Goal: Check status: Check status

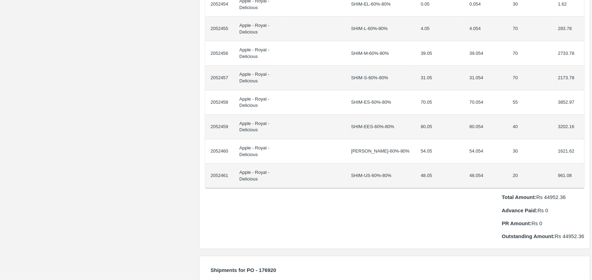
scroll to position [334, 0]
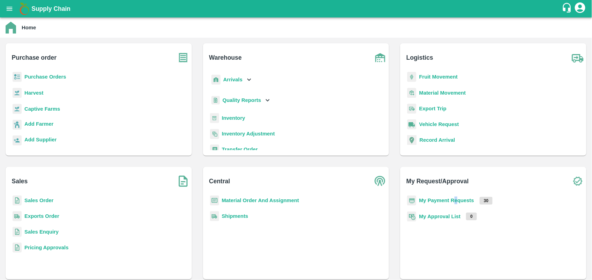
drag, startPoint x: 455, startPoint y: 195, endPoint x: 452, endPoint y: 199, distance: 4.7
click at [452, 199] on div "My Payment Requests 30" at bounding box center [493, 203] width 175 height 16
click at [452, 199] on b "My Payment Requests" at bounding box center [446, 200] width 55 height 6
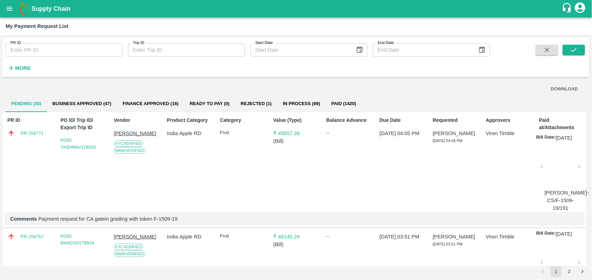
click at [59, 51] on input "PR ID" at bounding box center [64, 49] width 117 height 13
click at [577, 53] on icon "submit" at bounding box center [574, 50] width 8 height 8
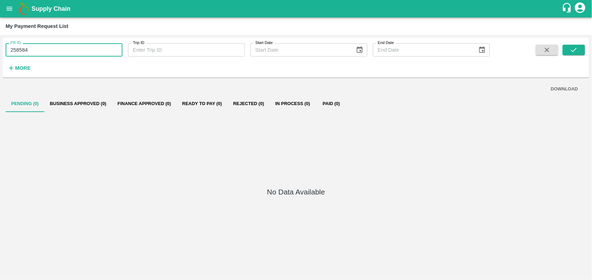
click at [88, 53] on input "258584" at bounding box center [64, 49] width 117 height 13
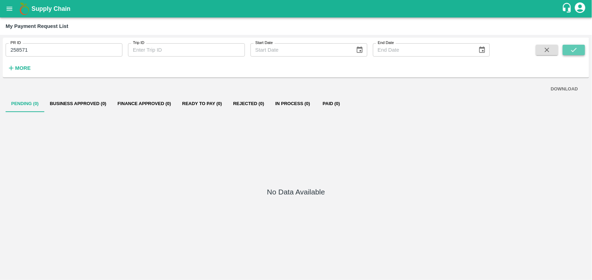
click at [568, 52] on button "submit" at bounding box center [574, 50] width 22 height 10
click at [583, 6] on icon "account of current user" at bounding box center [580, 7] width 10 height 10
click at [583, 6] on div at bounding box center [296, 140] width 592 height 280
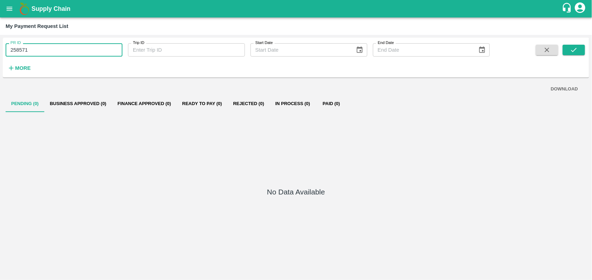
click at [67, 51] on input "258571" at bounding box center [64, 49] width 117 height 13
click at [574, 52] on icon "submit" at bounding box center [574, 50] width 8 height 8
click at [30, 50] on input "258195" at bounding box center [64, 49] width 117 height 13
click at [572, 49] on icon "submit" at bounding box center [574, 50] width 8 height 8
click at [67, 54] on input "256195" at bounding box center [64, 49] width 117 height 13
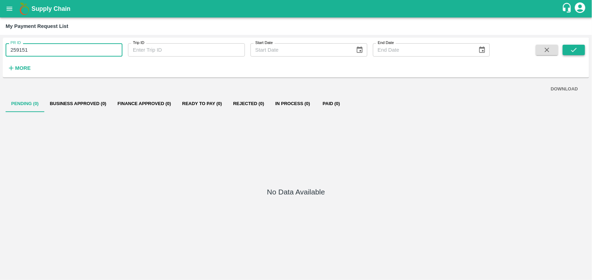
type input "259151"
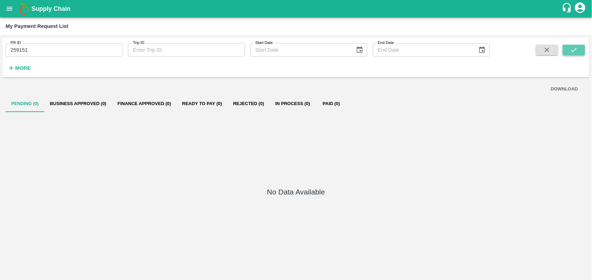
click at [571, 45] on button "submit" at bounding box center [574, 50] width 22 height 10
click at [90, 105] on button "Business Approved (1)" at bounding box center [78, 103] width 68 height 17
